Goal: Transaction & Acquisition: Purchase product/service

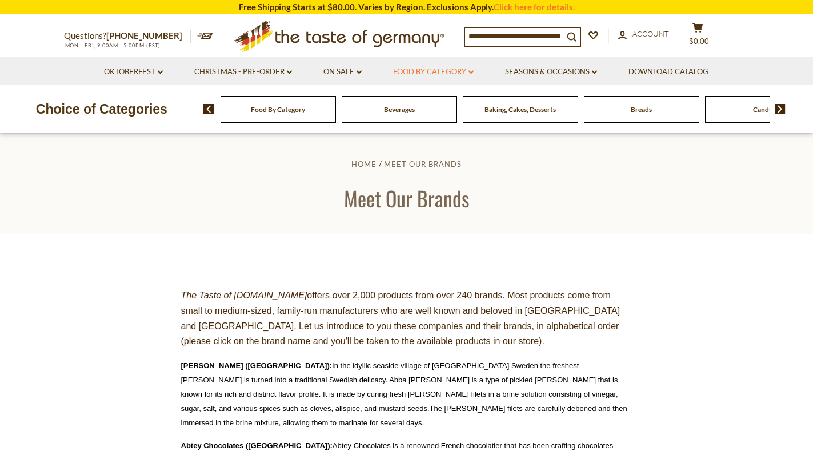
click at [469, 71] on link "Food By Category dropdown_arrow" at bounding box center [433, 72] width 81 height 13
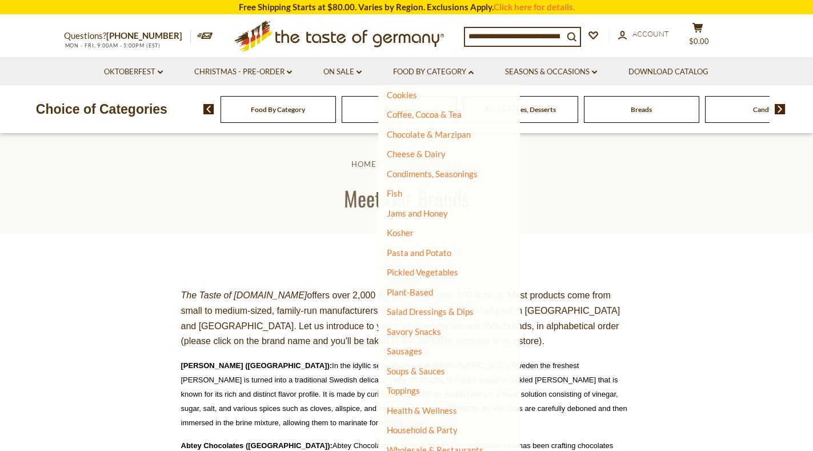
scroll to position [165, 0]
click at [425, 151] on link "Cheese & Dairy" at bounding box center [416, 153] width 59 height 10
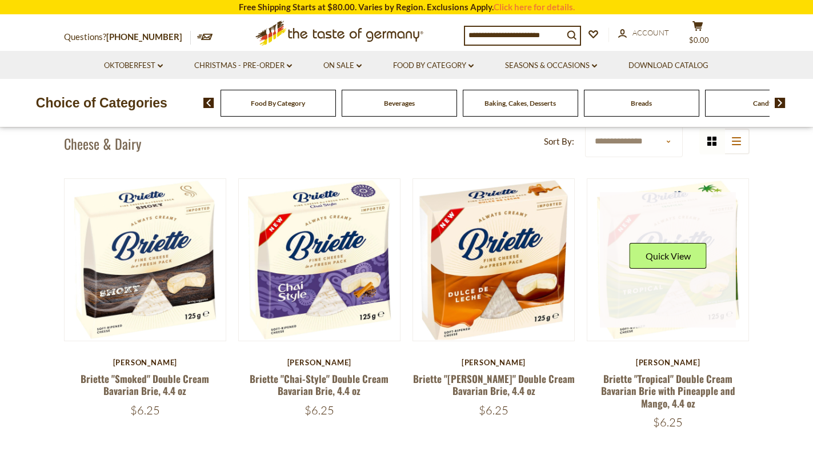
scroll to position [343, 0]
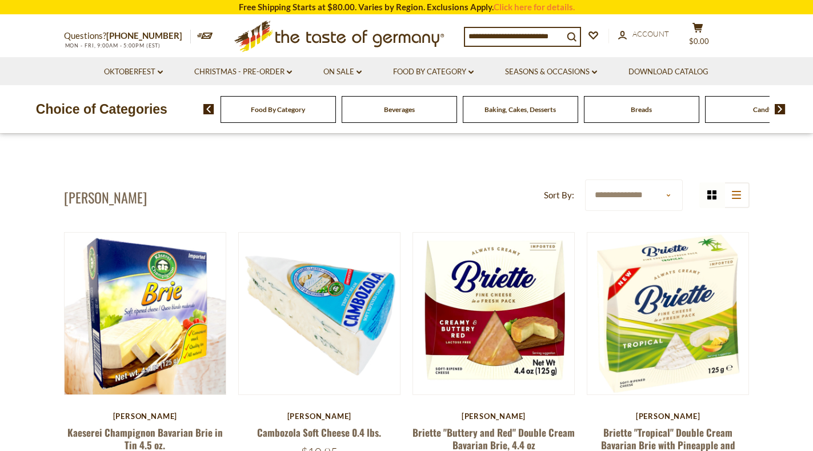
drag, startPoint x: 194, startPoint y: 200, endPoint x: 62, endPoint y: 198, distance: 132.6
copy h1 "[PERSON_NAME]"
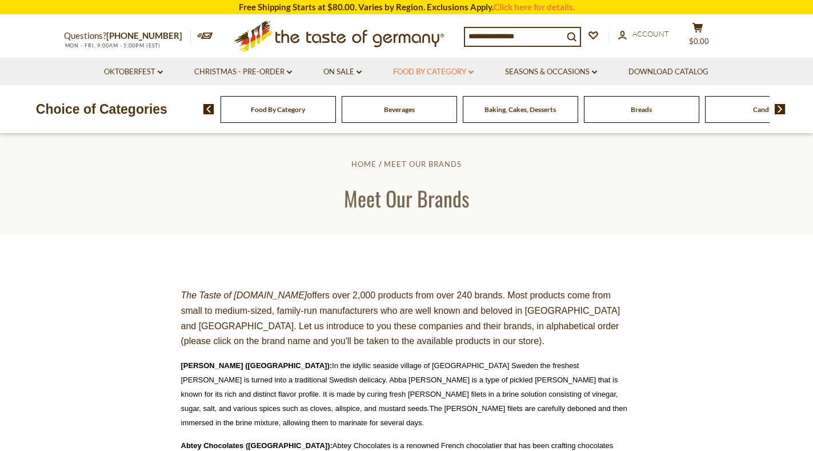
click at [469, 73] on link "Food By Category dropdown_arrow" at bounding box center [433, 72] width 81 height 13
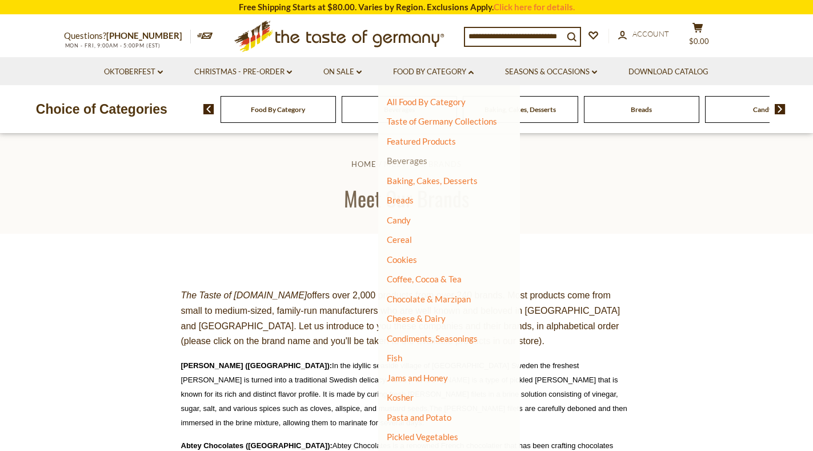
click at [410, 158] on link "Beverages" at bounding box center [407, 160] width 41 height 10
